Goal: Task Accomplishment & Management: Manage account settings

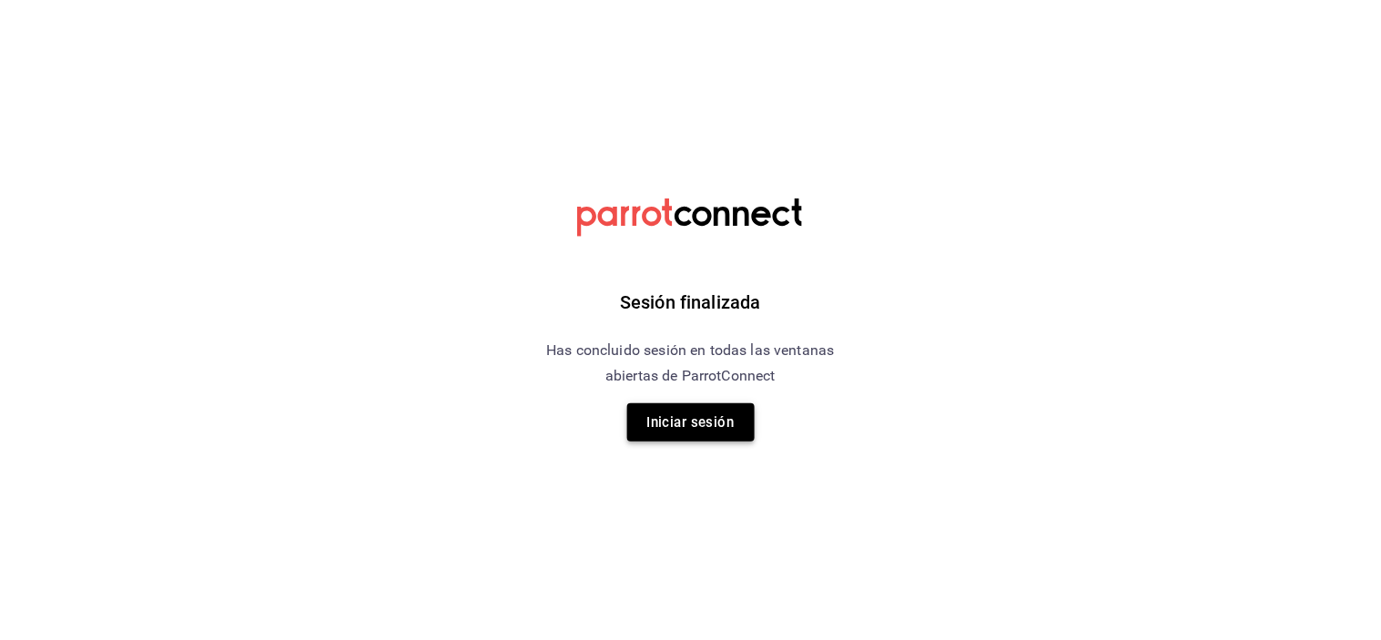
click at [696, 413] on button "Iniciar sesión" at bounding box center [690, 422] width 127 height 38
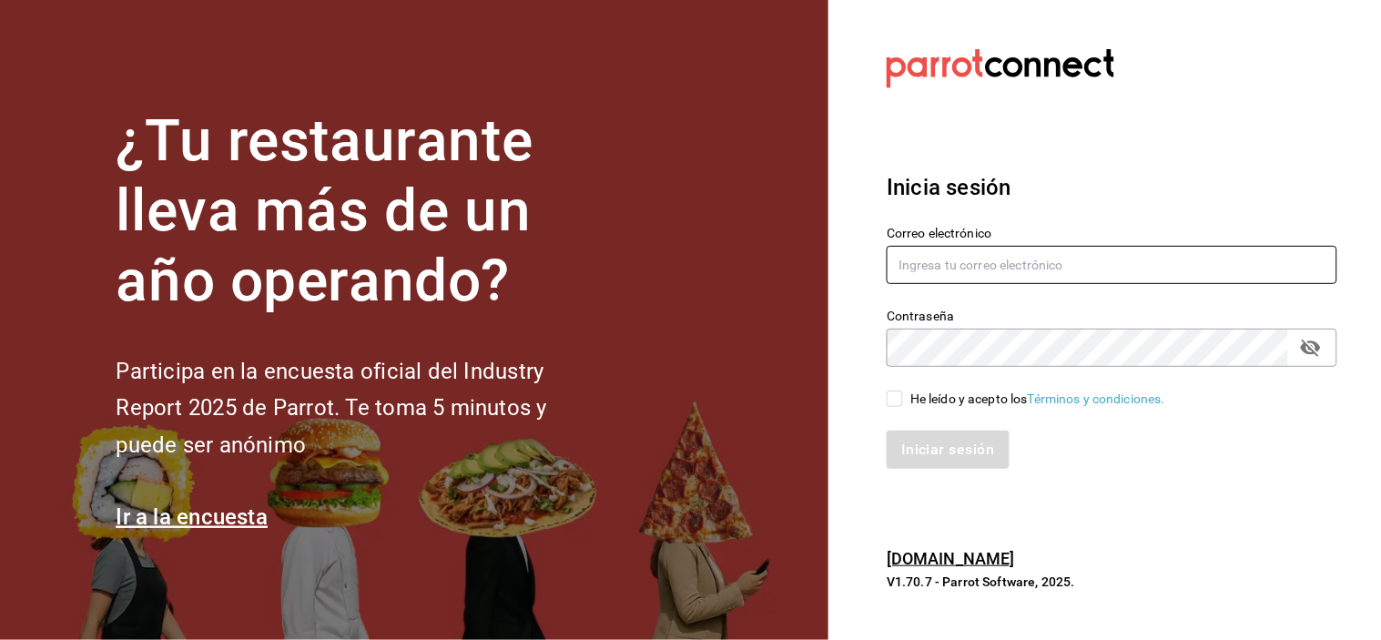
type input "[EMAIL_ADDRESS][DOMAIN_NAME]"
click at [896, 403] on input "He leído y acepto los Términos y condiciones." at bounding box center [895, 399] width 16 height 16
checkbox input "true"
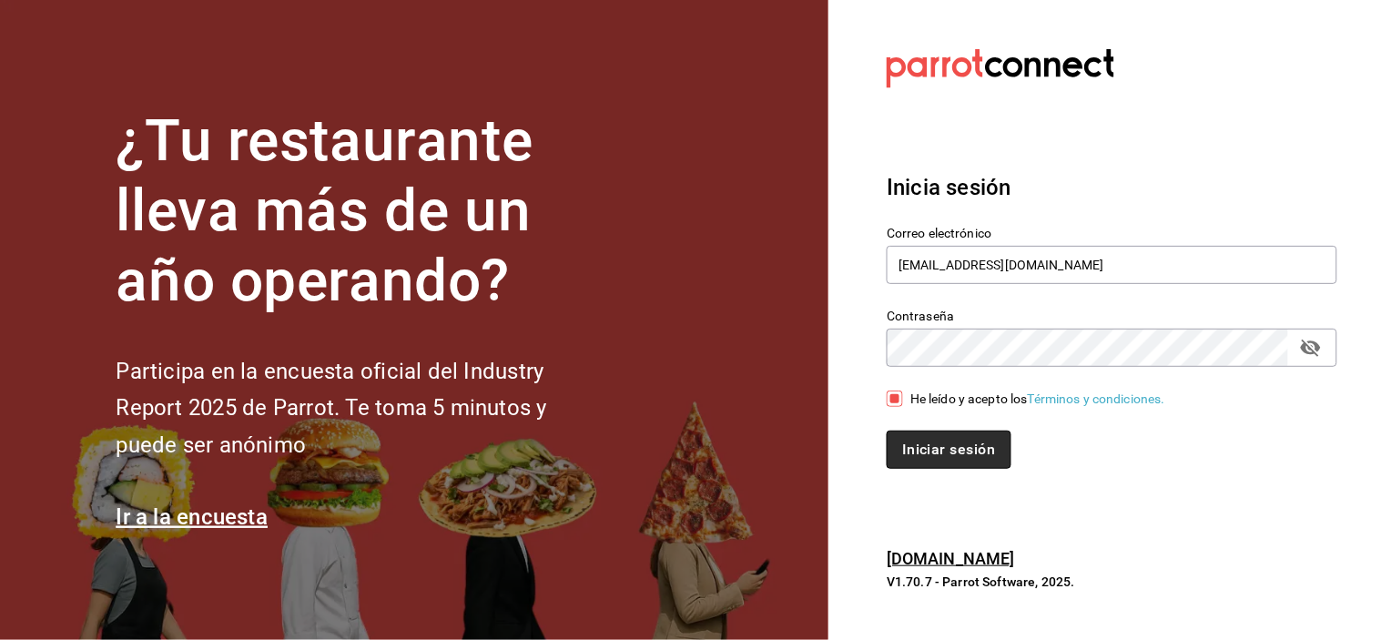
click at [933, 441] on button "Iniciar sesión" at bounding box center [949, 450] width 124 height 38
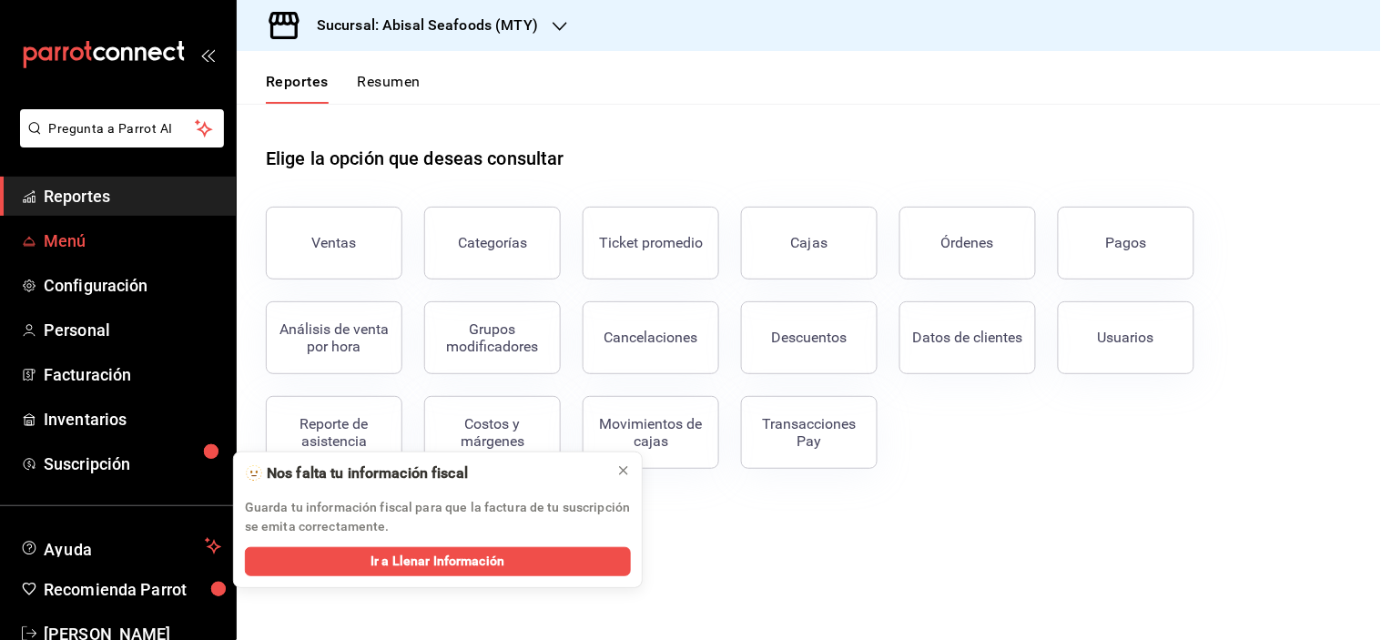
click at [49, 239] on span "Menú" at bounding box center [133, 241] width 178 height 25
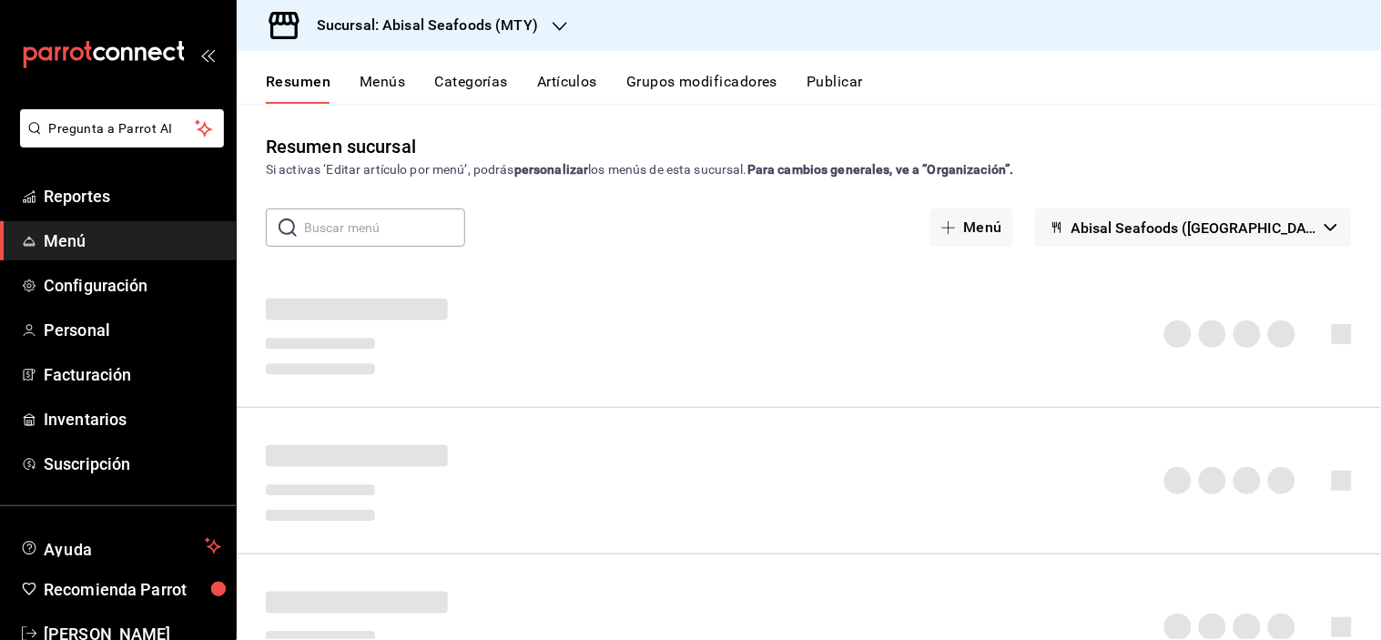
click at [435, 16] on h3 "Sucursal: Abisal Seafoods (MTY)" at bounding box center [420, 26] width 236 height 22
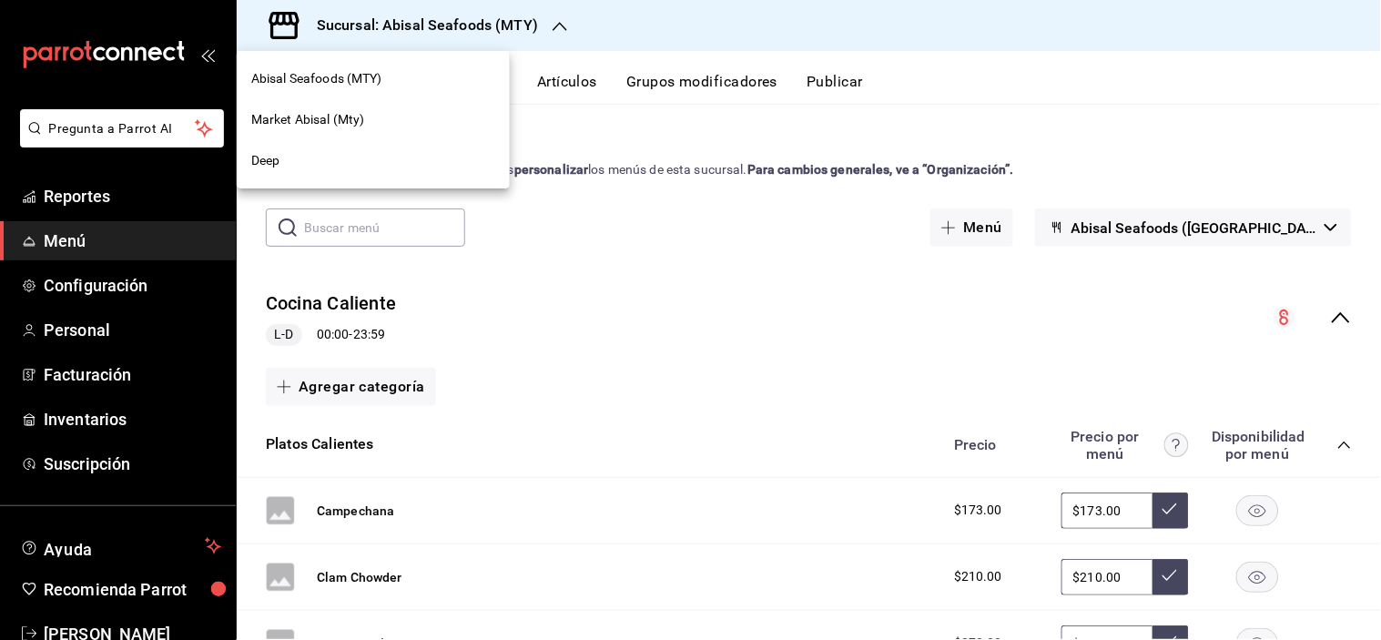
click at [361, 116] on span "Market Abisal (Mty)" at bounding box center [308, 119] width 114 height 19
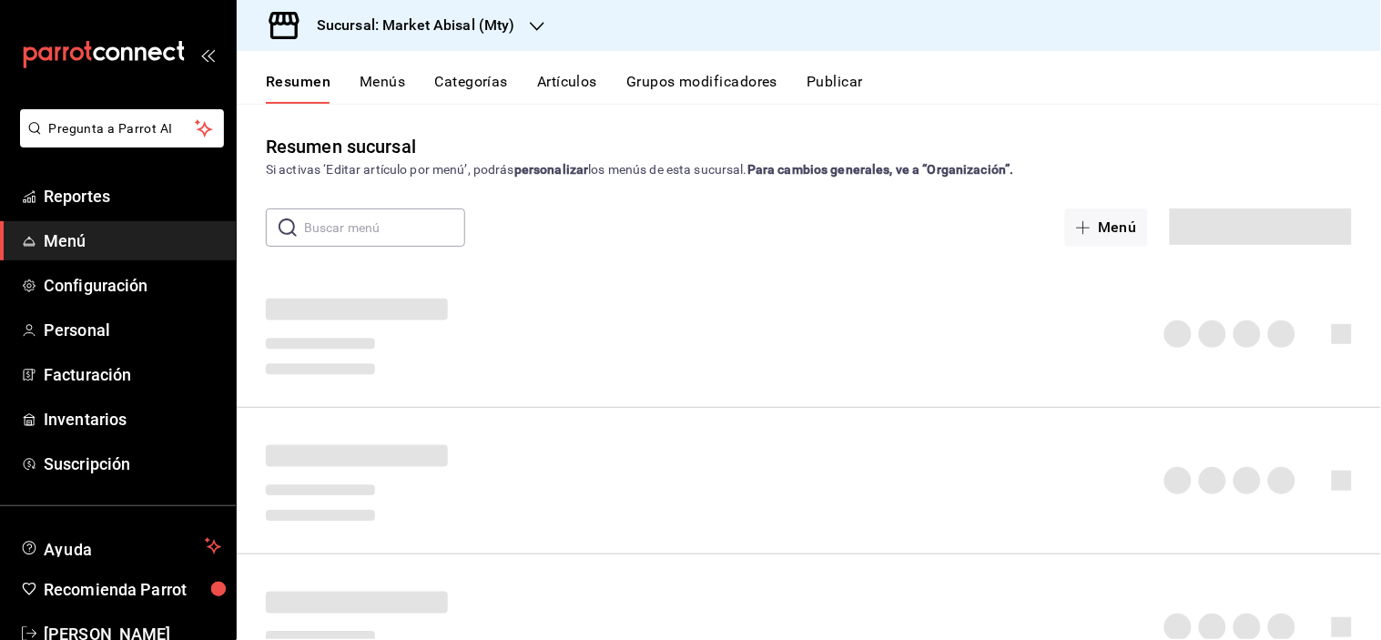
click at [560, 96] on button "Artículos" at bounding box center [567, 88] width 60 height 31
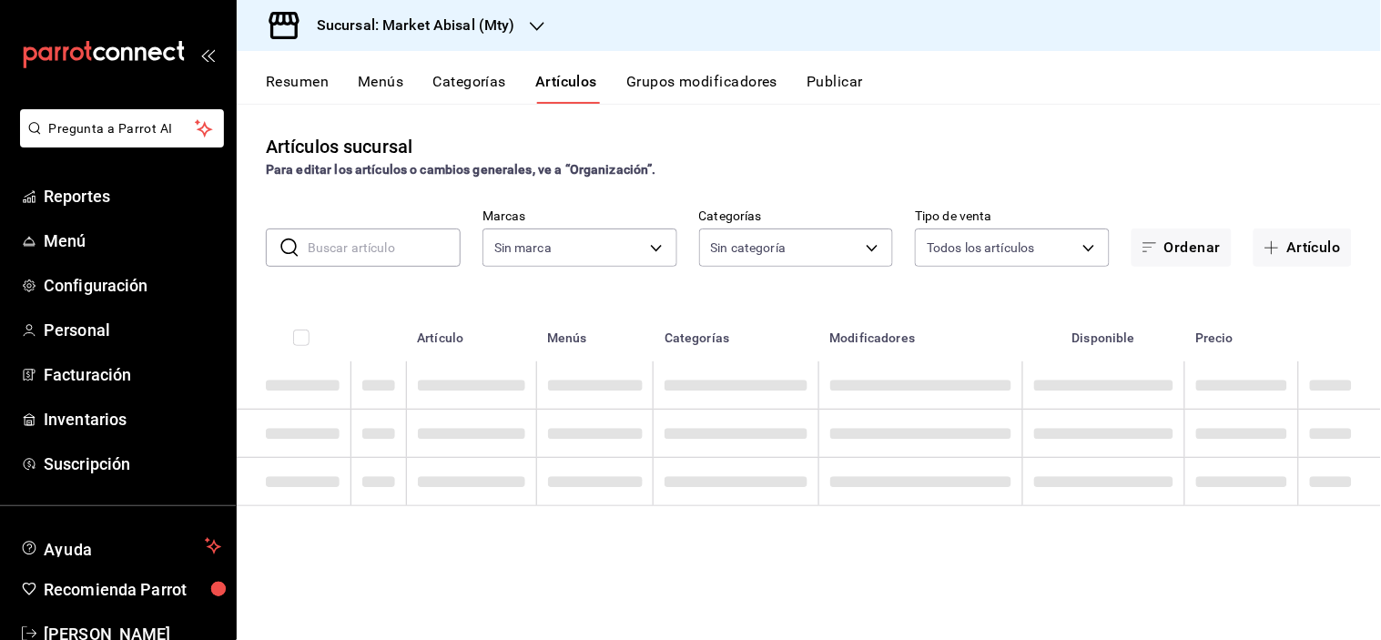
type input "87bf36f4-6b40-4726-8a51-e528f6e66873"
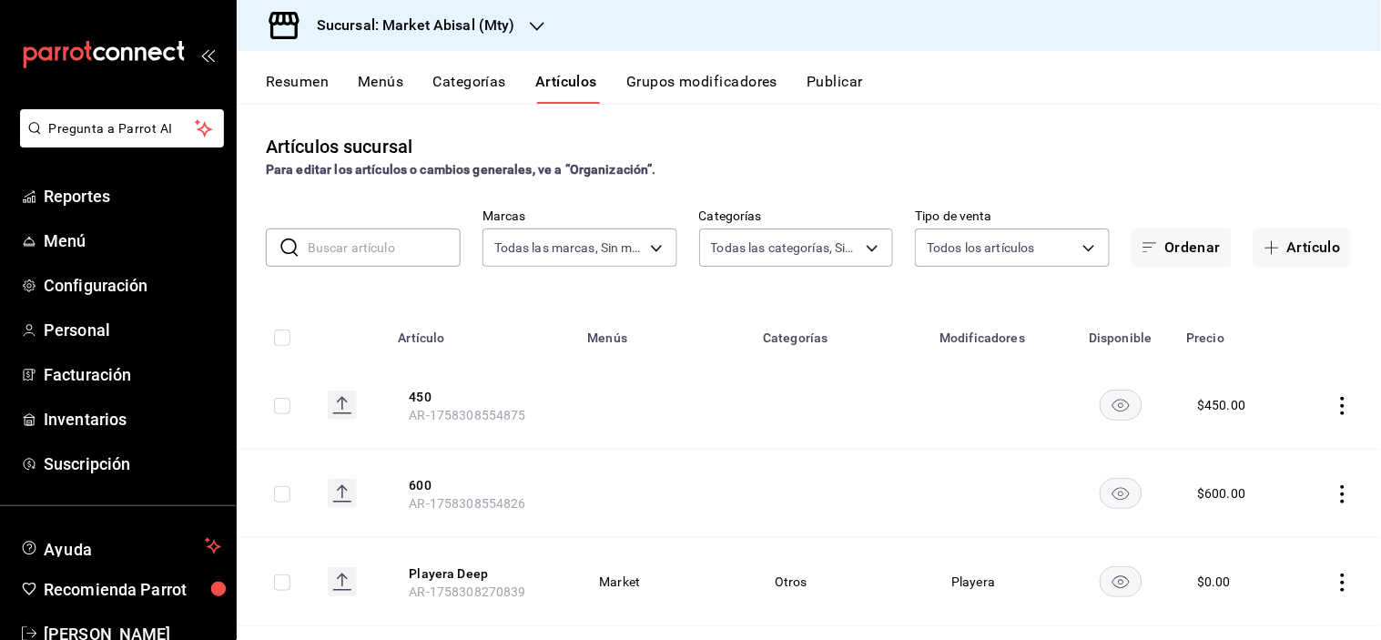
type input "5a915f7c-a5b1-4a18-8c7a-c05ecc5da877,18fc6642-cf24-48c7-8dfc-5d96048ad642,c3d1a…"
click at [433, 570] on button "Playera Deep" at bounding box center [483, 573] width 146 height 18
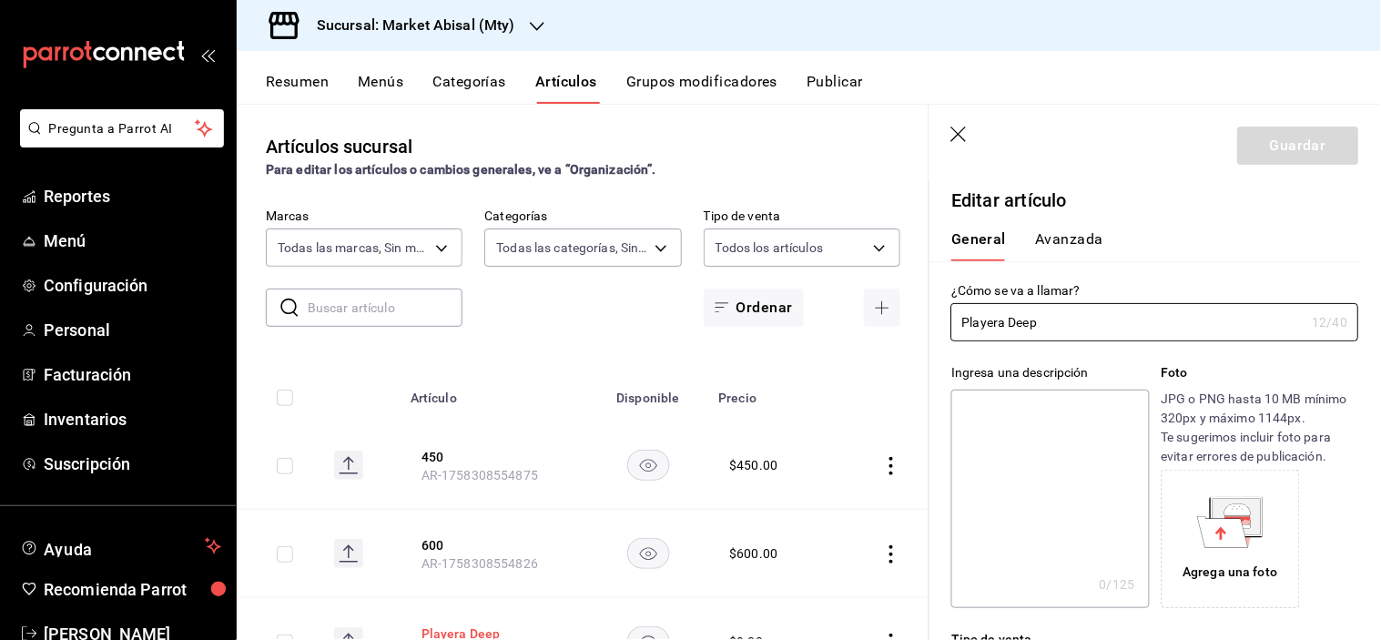
type input "$0.00"
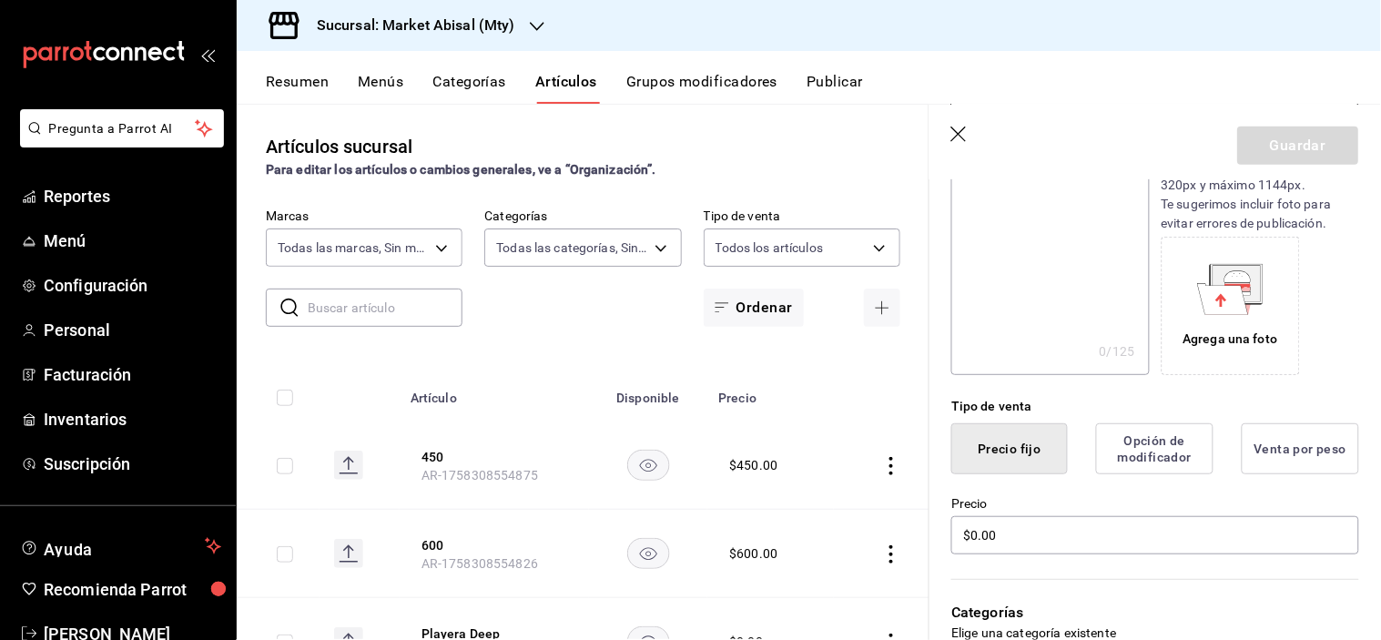
scroll to position [232, 0]
click at [1214, 276] on icon at bounding box center [1237, 284] width 47 height 36
click at [91, 197] on span "Reportes" at bounding box center [133, 196] width 178 height 25
